Goal: Navigation & Orientation: Find specific page/section

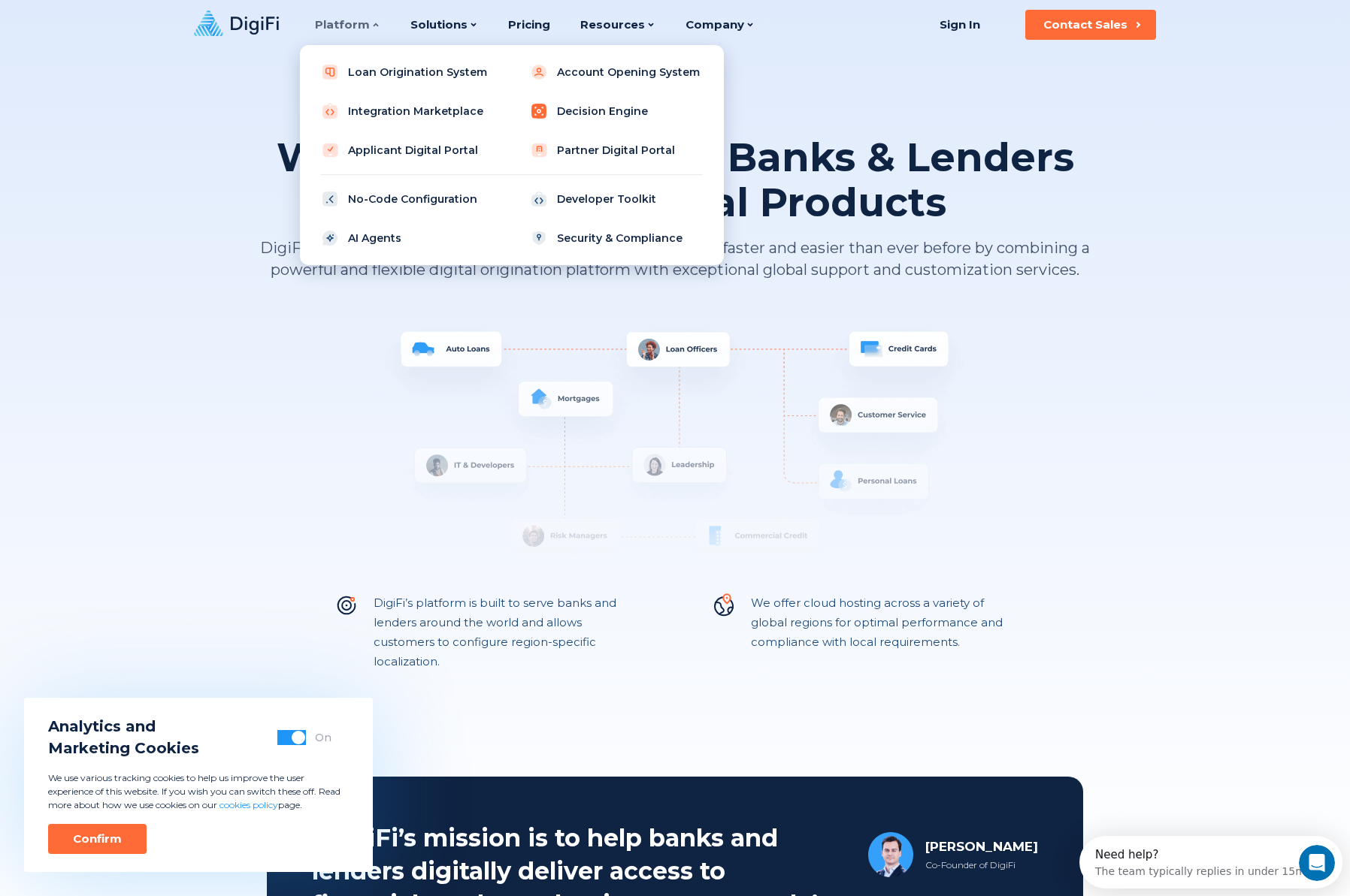
click at [579, 110] on link "Decision Engine" at bounding box center [616, 111] width 191 height 30
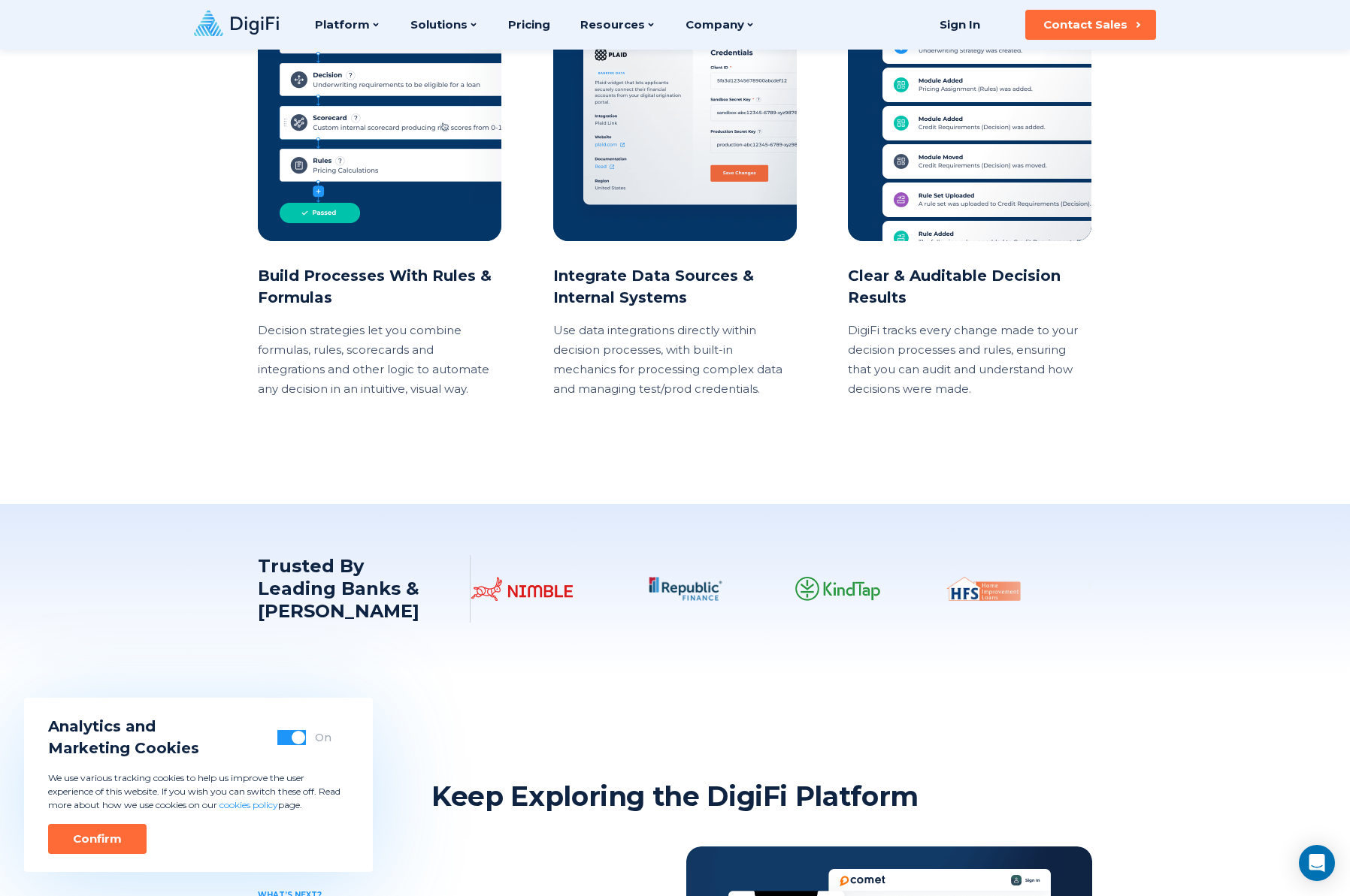
scroll to position [1426, 0]
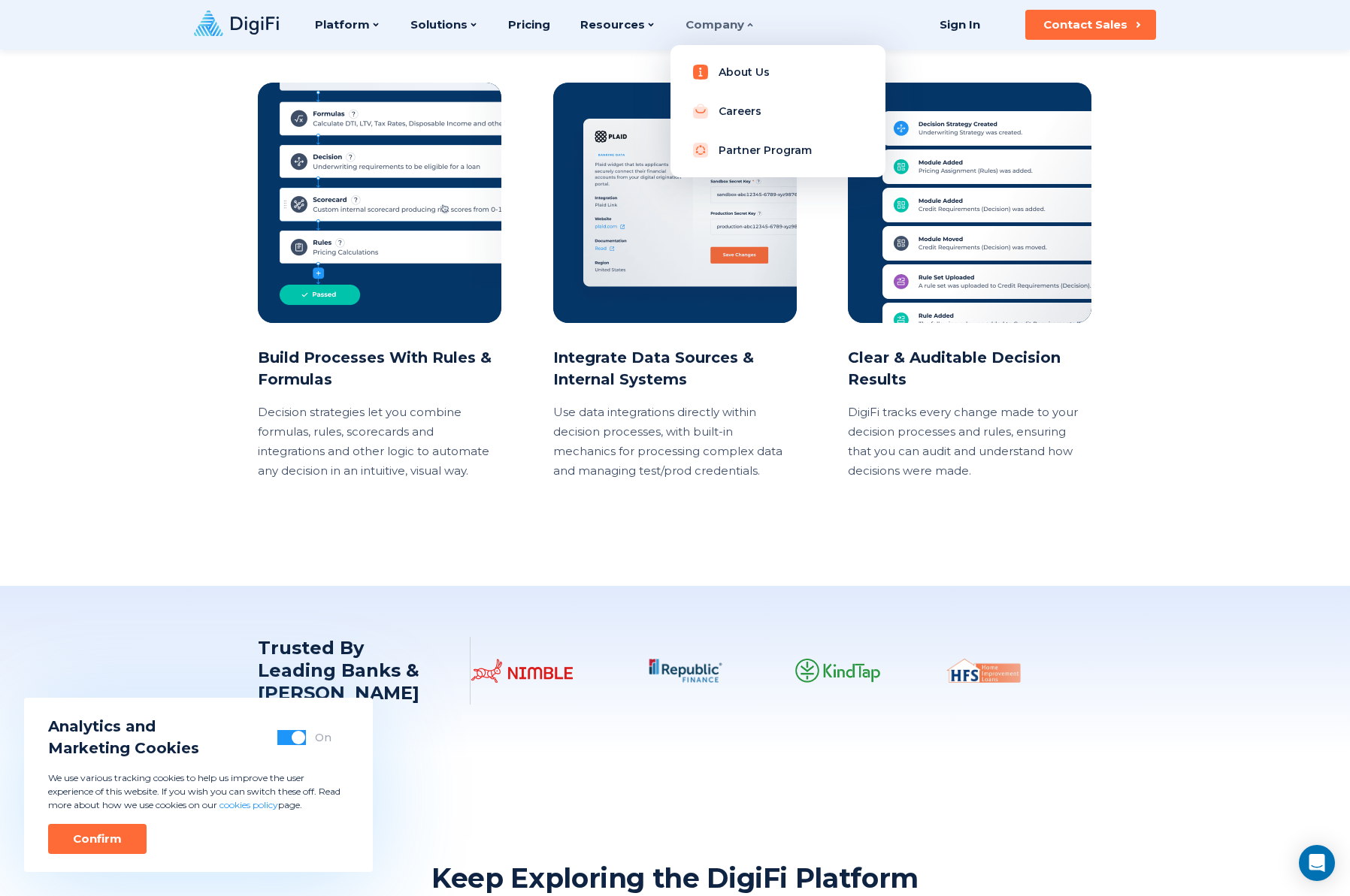
click at [721, 78] on link "About Us" at bounding box center [778, 71] width 191 height 30
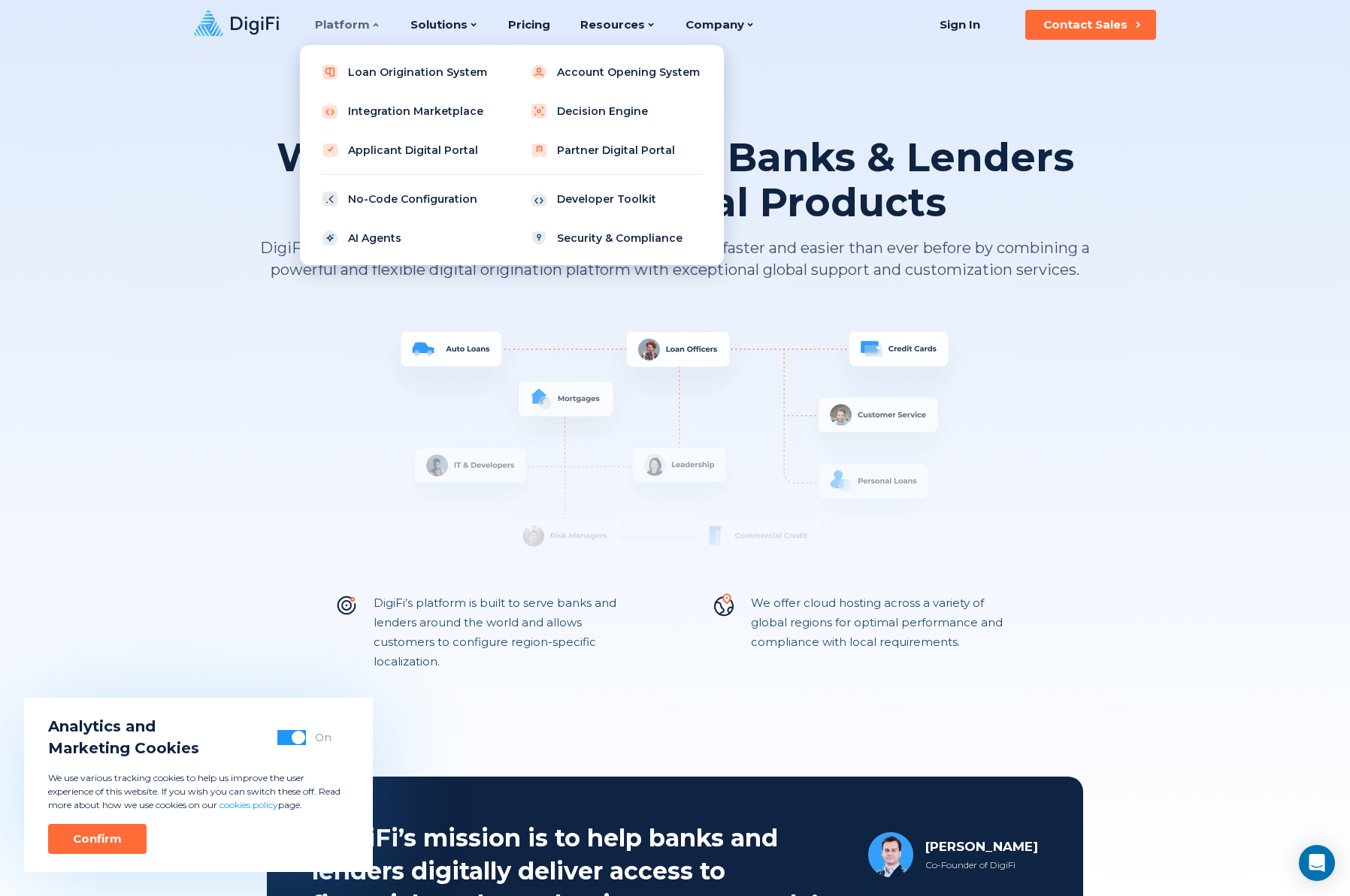
scroll to position [3, 0]
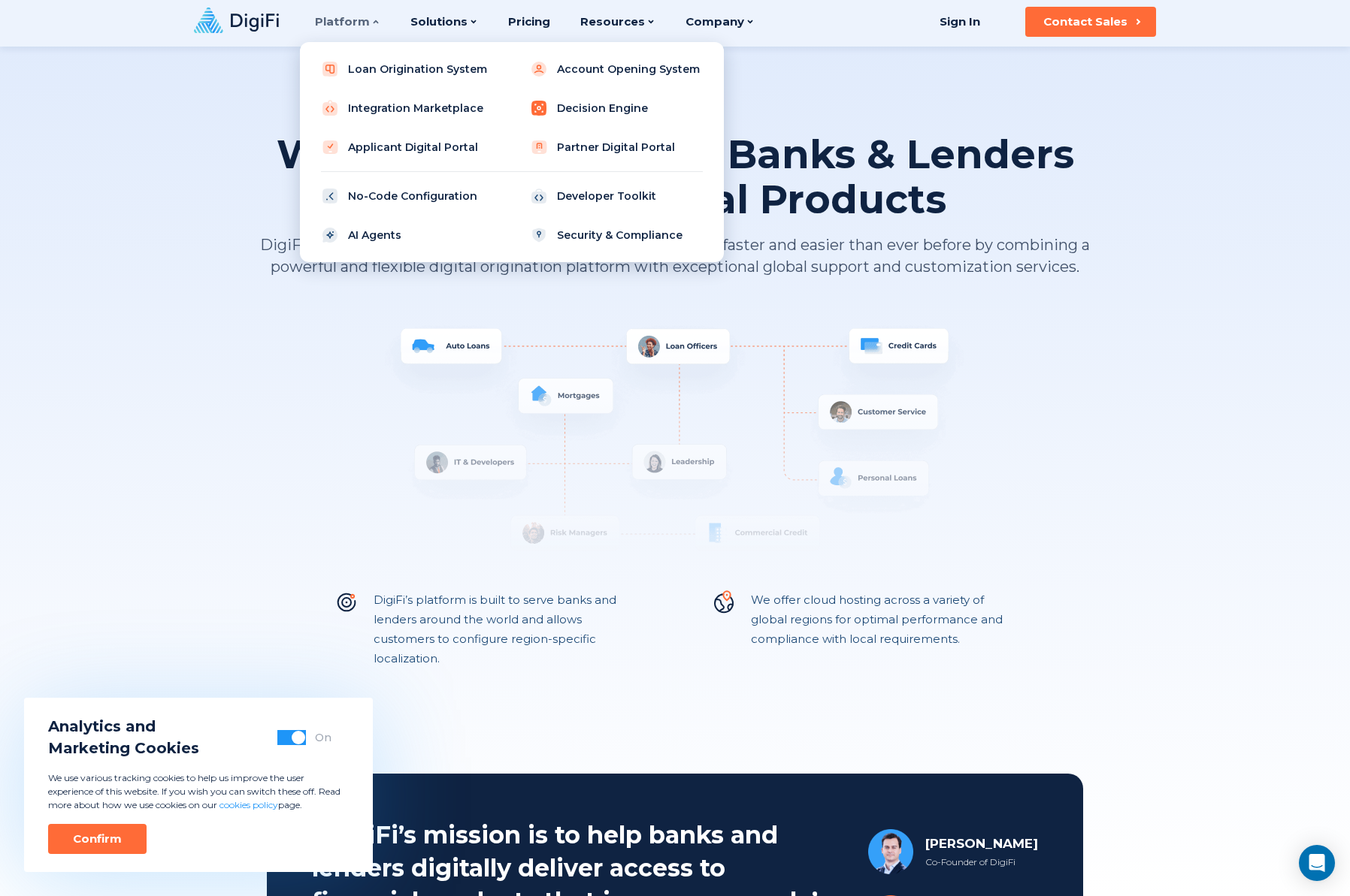
click at [617, 105] on link "Decision Engine" at bounding box center [616, 108] width 191 height 30
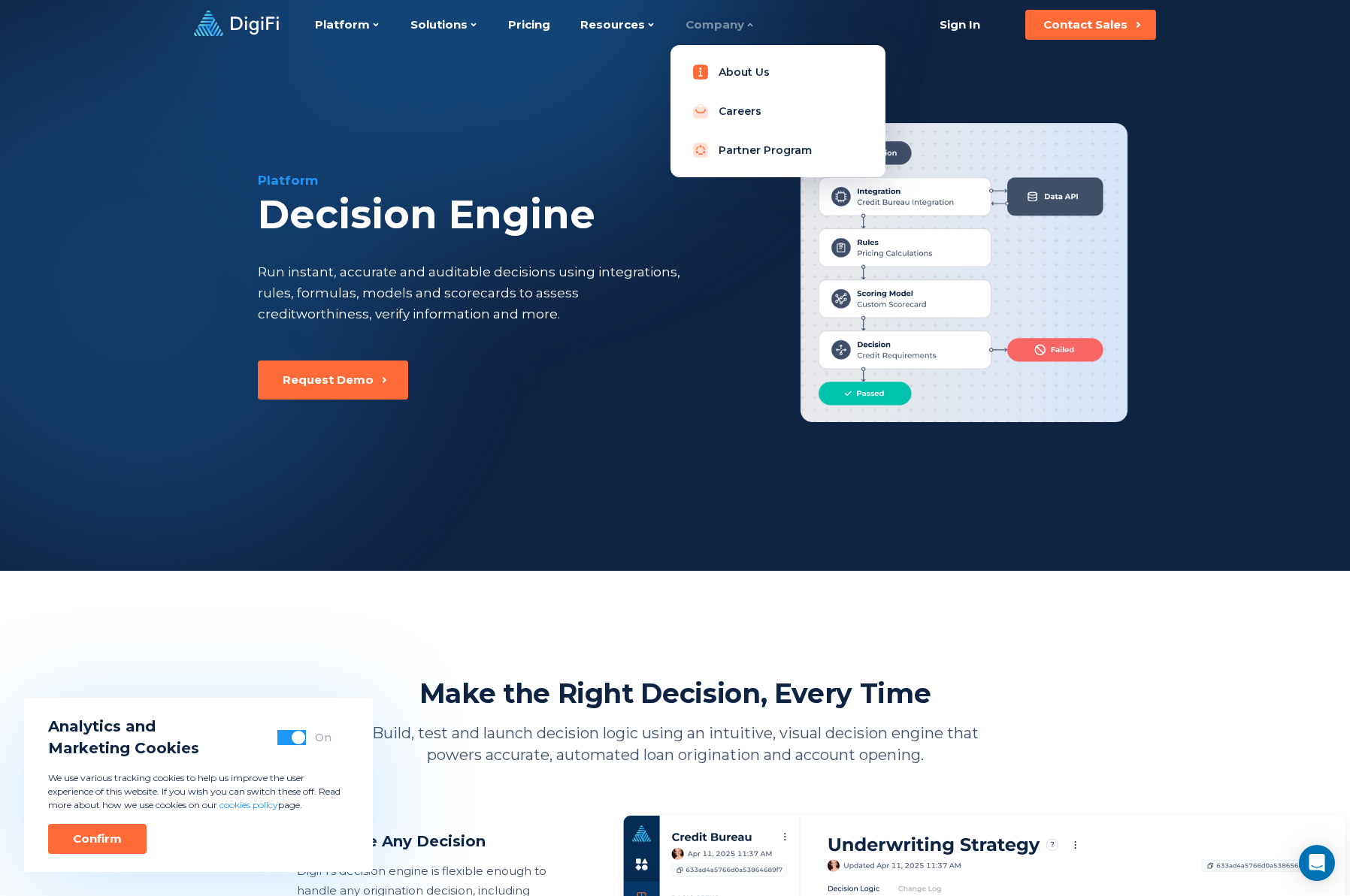
click at [708, 77] on link "About Us" at bounding box center [778, 71] width 191 height 30
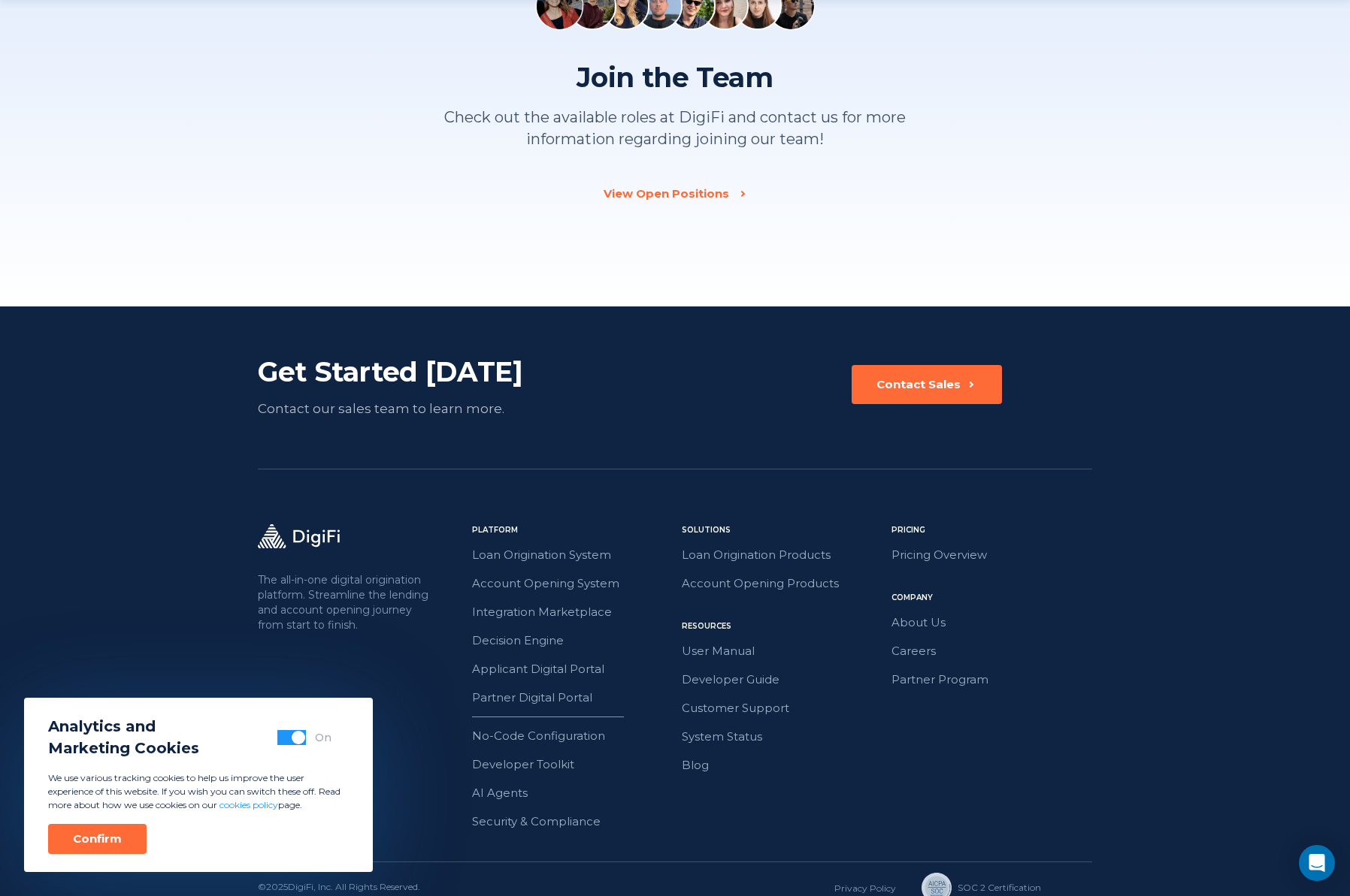
scroll to position [2133, 0]
